Goal: Navigation & Orientation: Find specific page/section

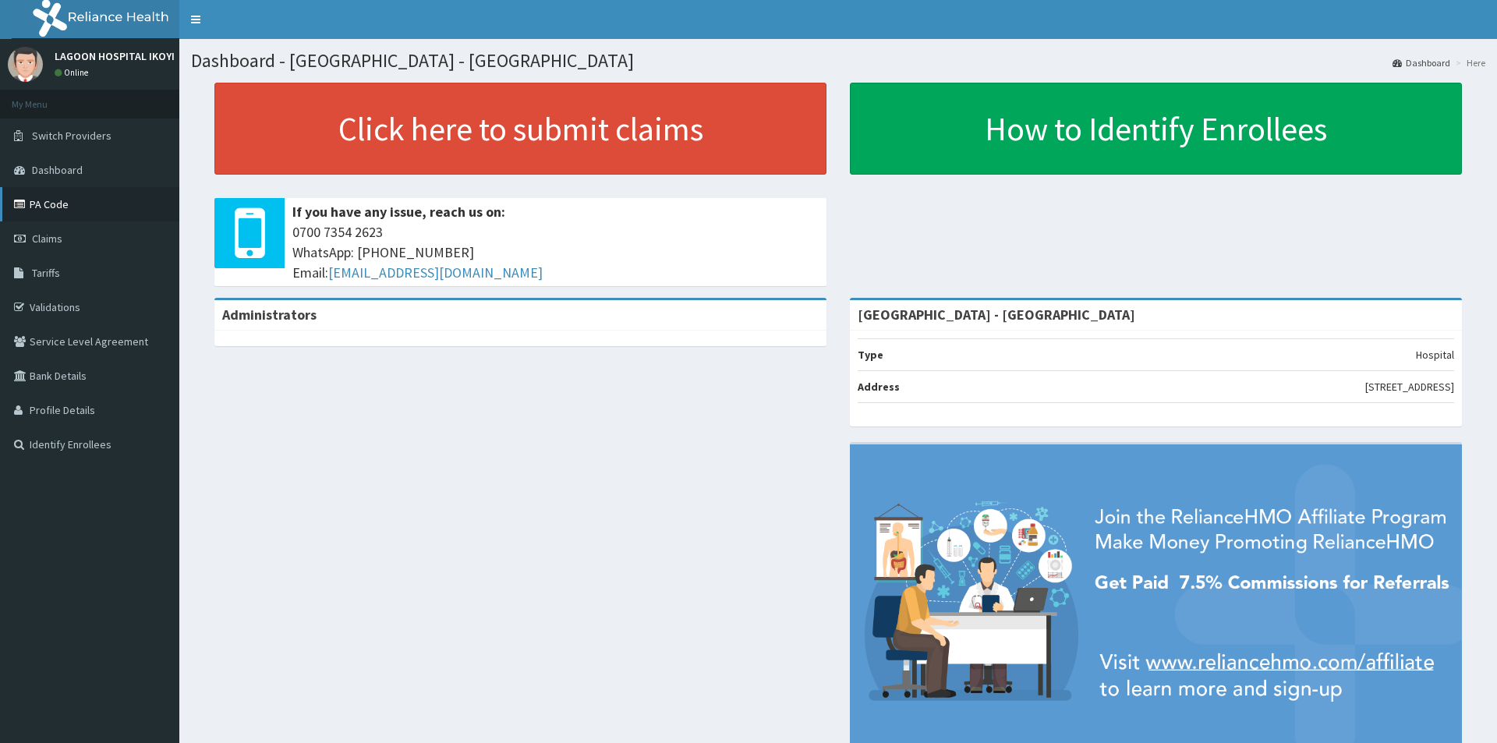
click at [55, 203] on link "PA Code" at bounding box center [89, 204] width 179 height 34
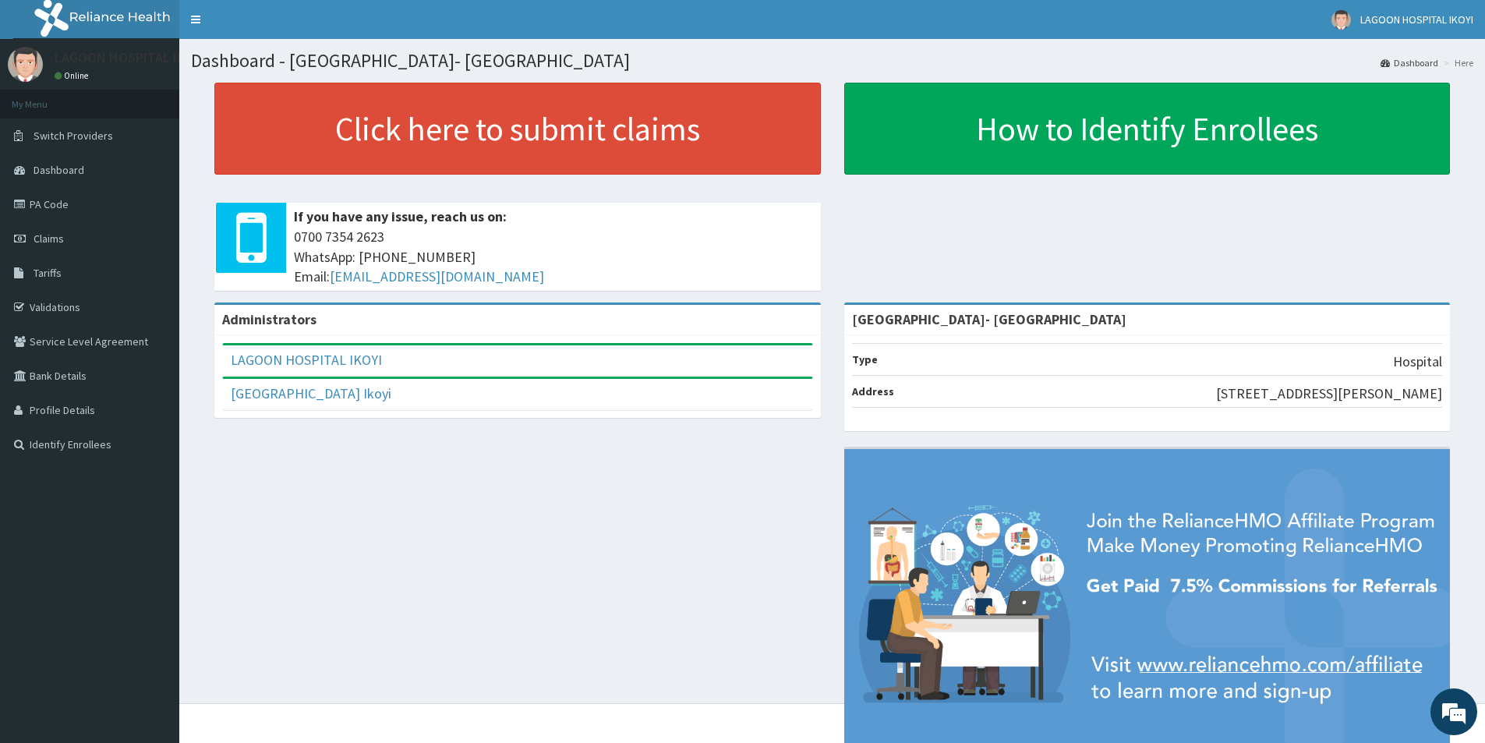
click at [1428, 58] on link "Dashboard" at bounding box center [1409, 62] width 58 height 13
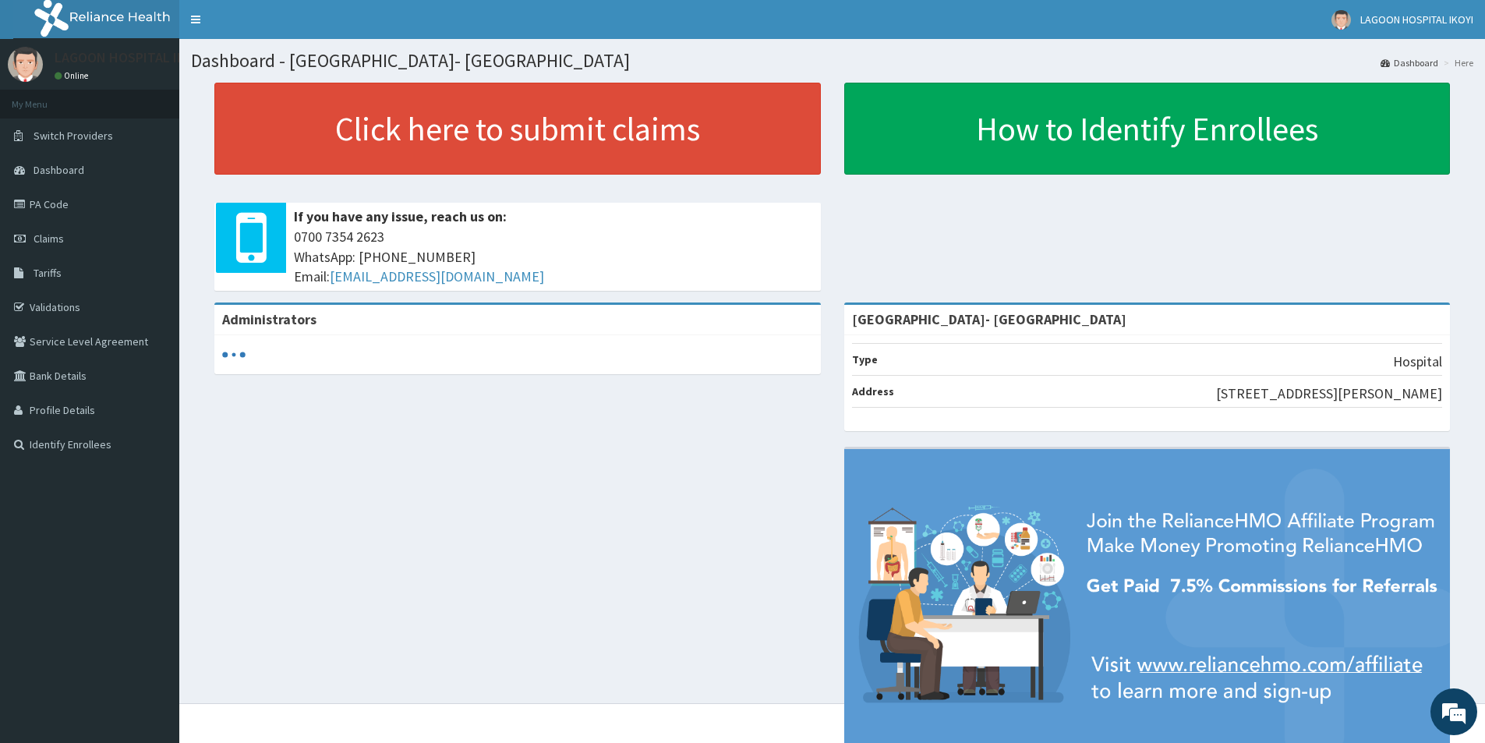
click at [242, 350] on icon "audio-loading" at bounding box center [233, 354] width 23 height 23
